Goal: Transaction & Acquisition: Purchase product/service

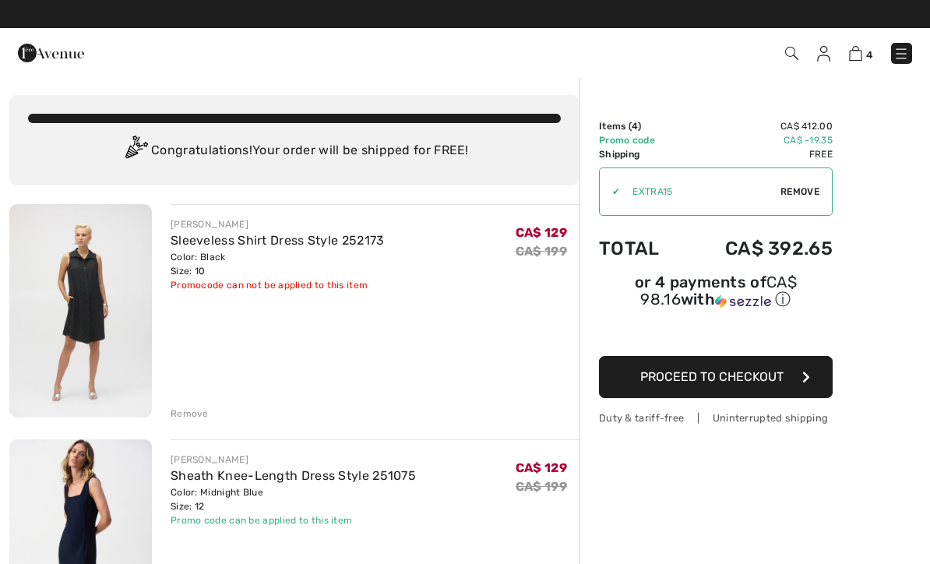
click at [824, 59] on img at bounding box center [823, 54] width 13 height 16
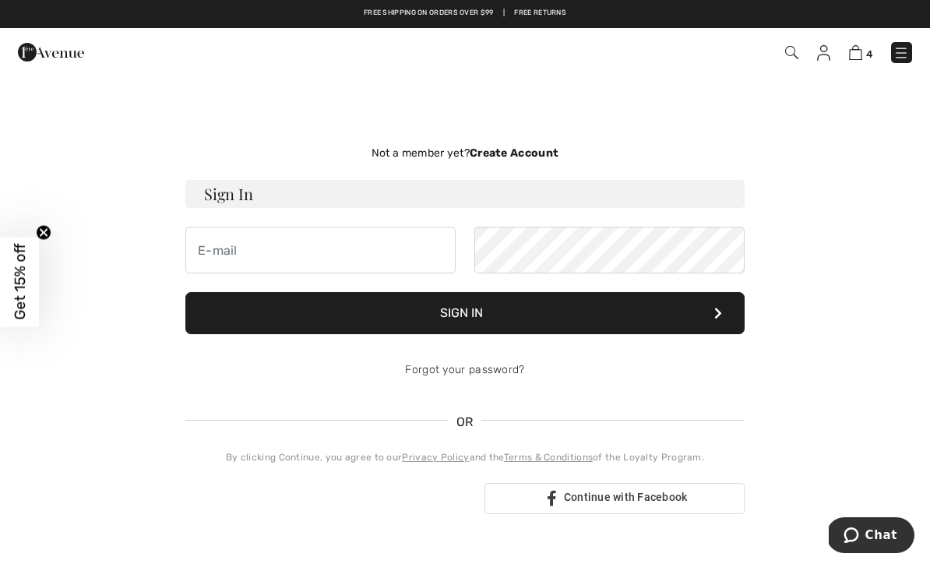
click at [531, 153] on strong "Create Account" at bounding box center [513, 152] width 89 height 13
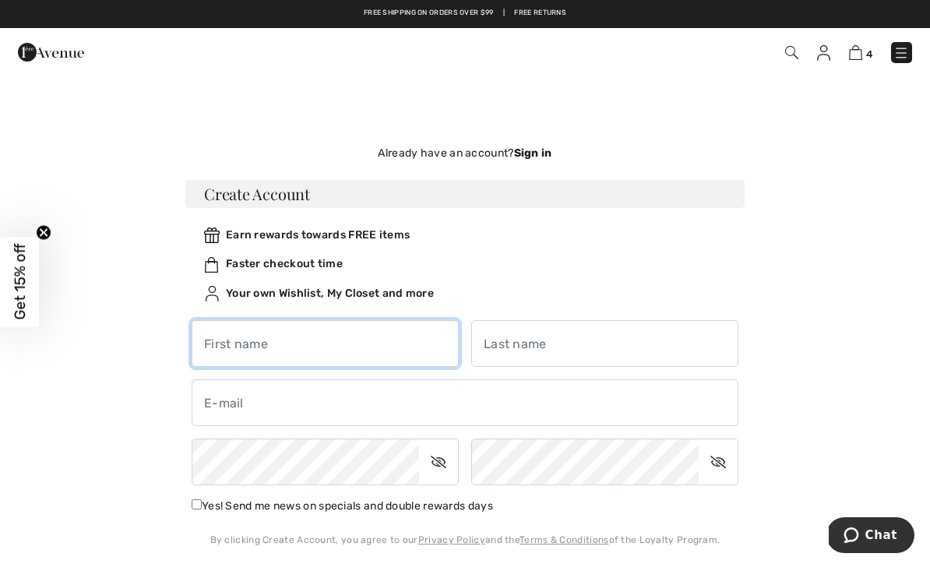
click at [248, 332] on input "text" at bounding box center [325, 343] width 267 height 47
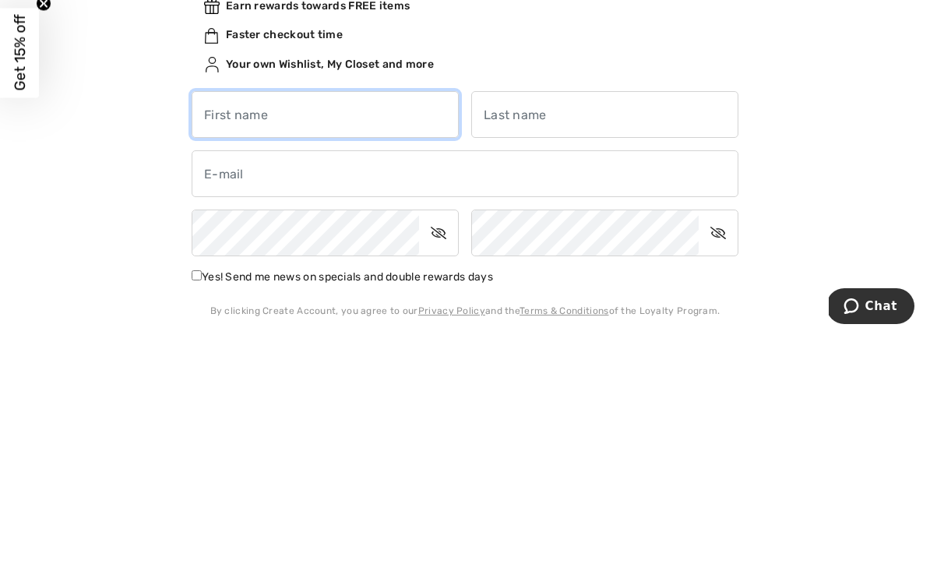
type input "Michelle"
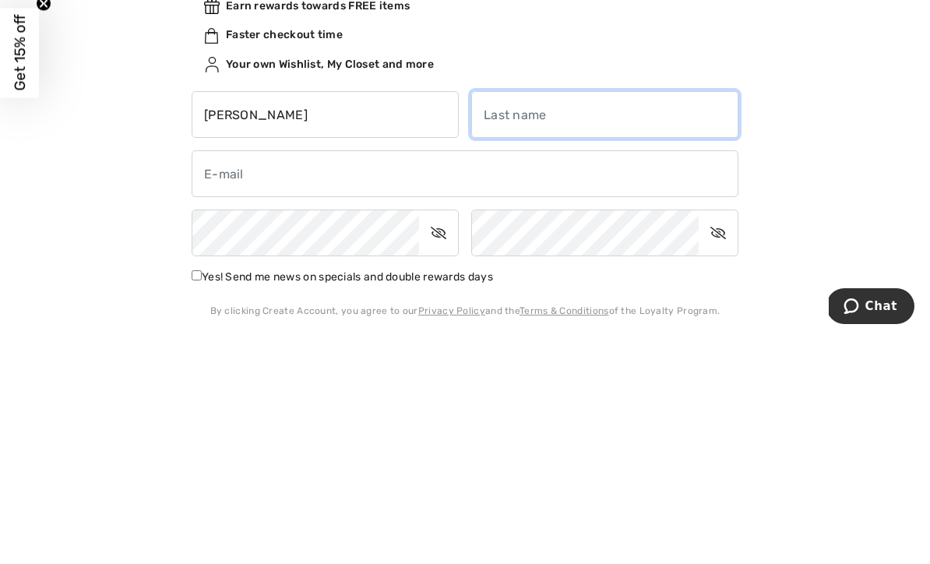
type input "Amlin"
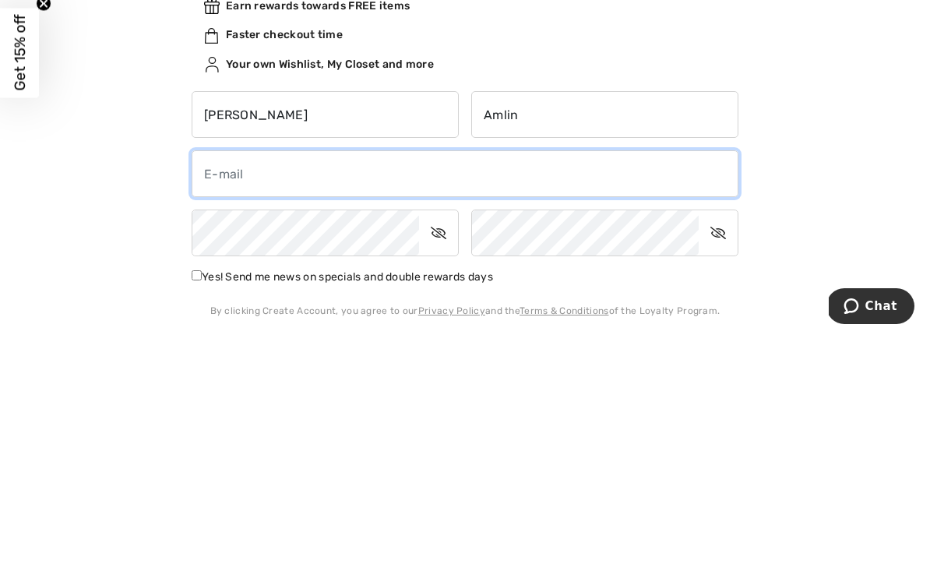
type input "michelleamlin23@gmail.com"
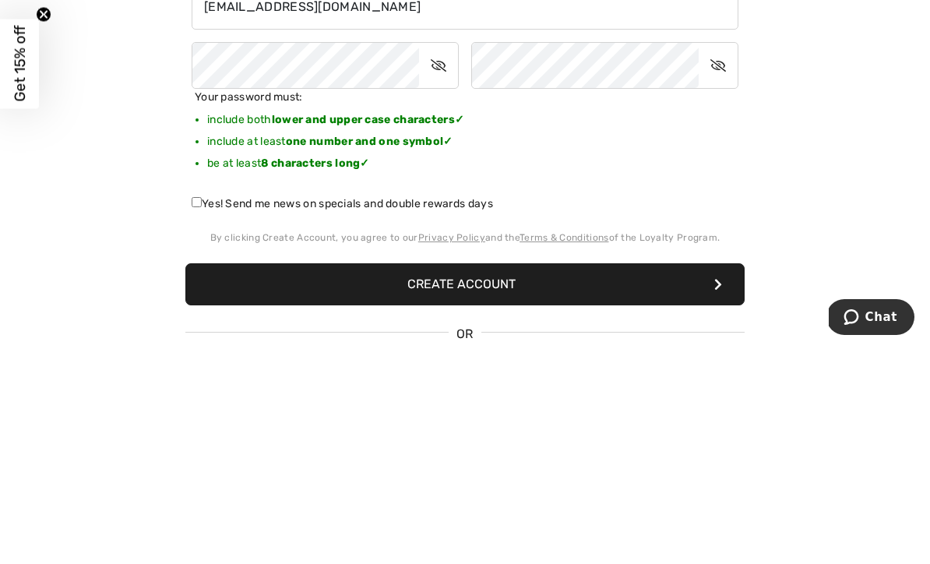
scroll to position [178, 0]
click at [411, 481] on button "Create Account" at bounding box center [464, 502] width 559 height 42
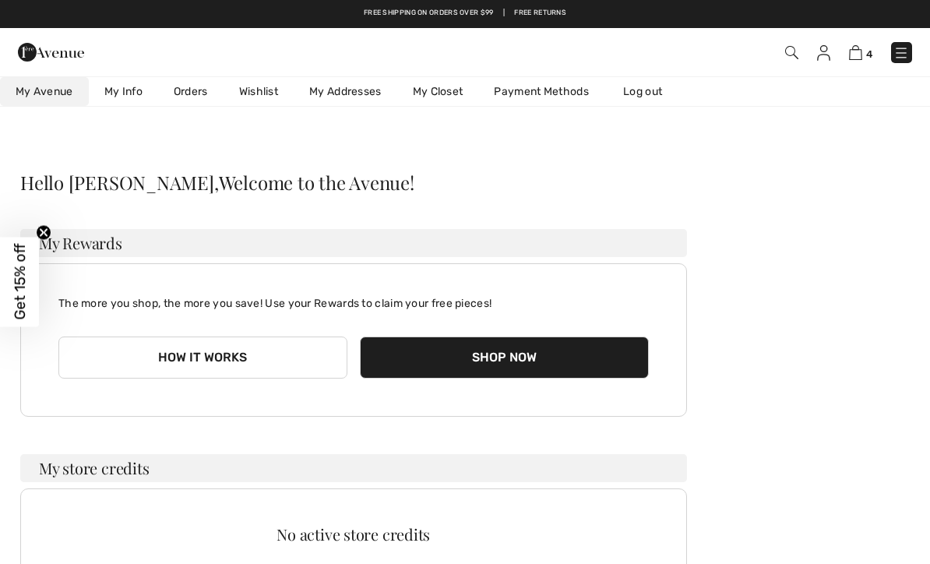
click at [856, 59] on img at bounding box center [855, 52] width 13 height 15
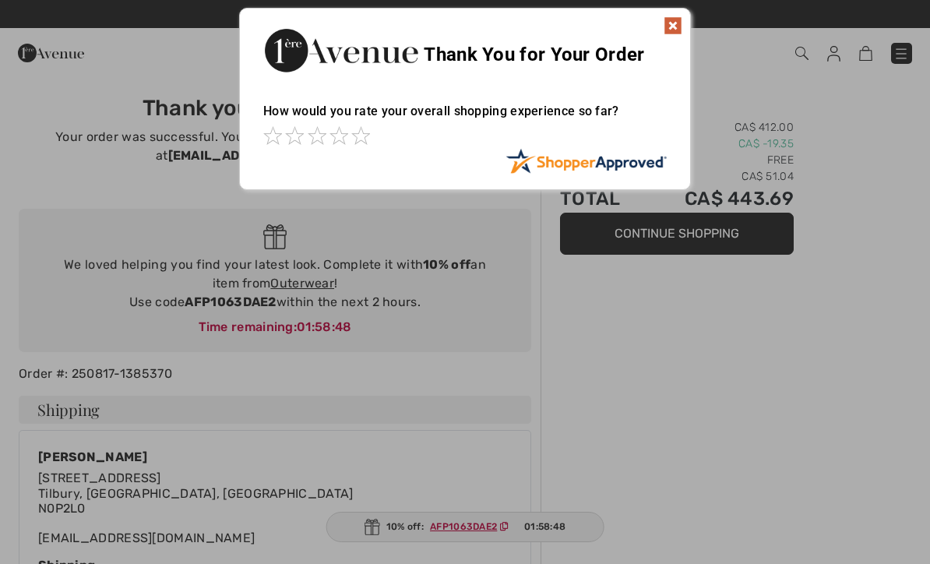
click at [670, 31] on img at bounding box center [672, 25] width 19 height 19
